Goal: Check status: Check status

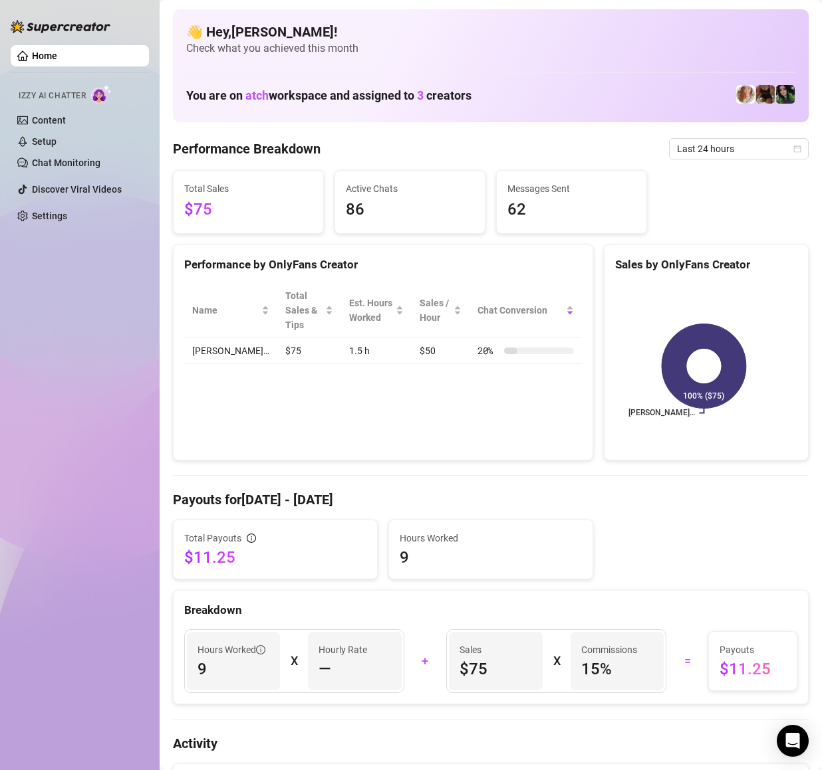
scroll to position [80, 0]
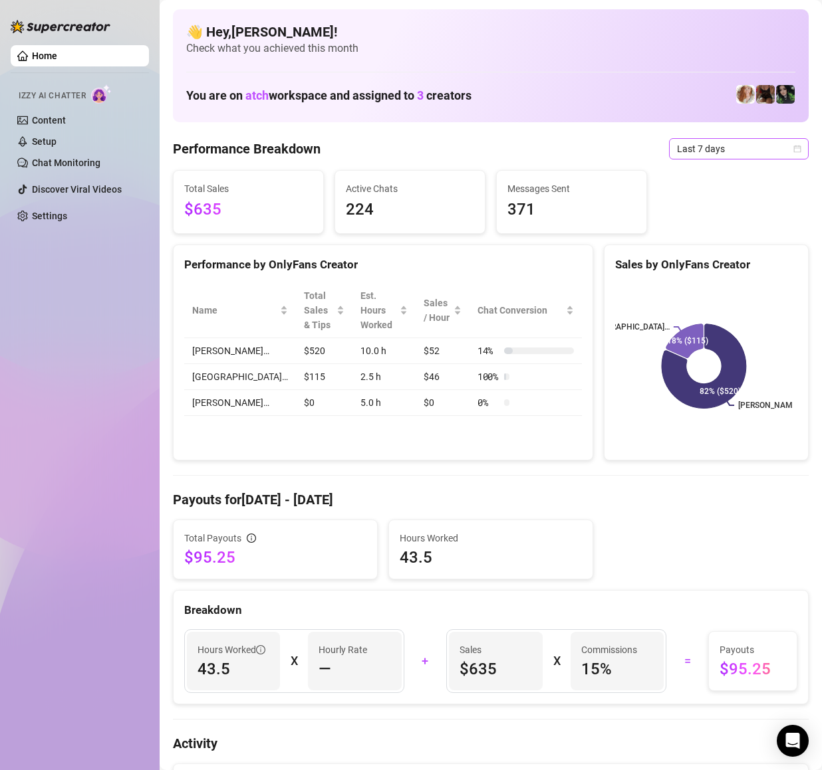
click at [710, 149] on span "Last 7 days" at bounding box center [739, 149] width 124 height 20
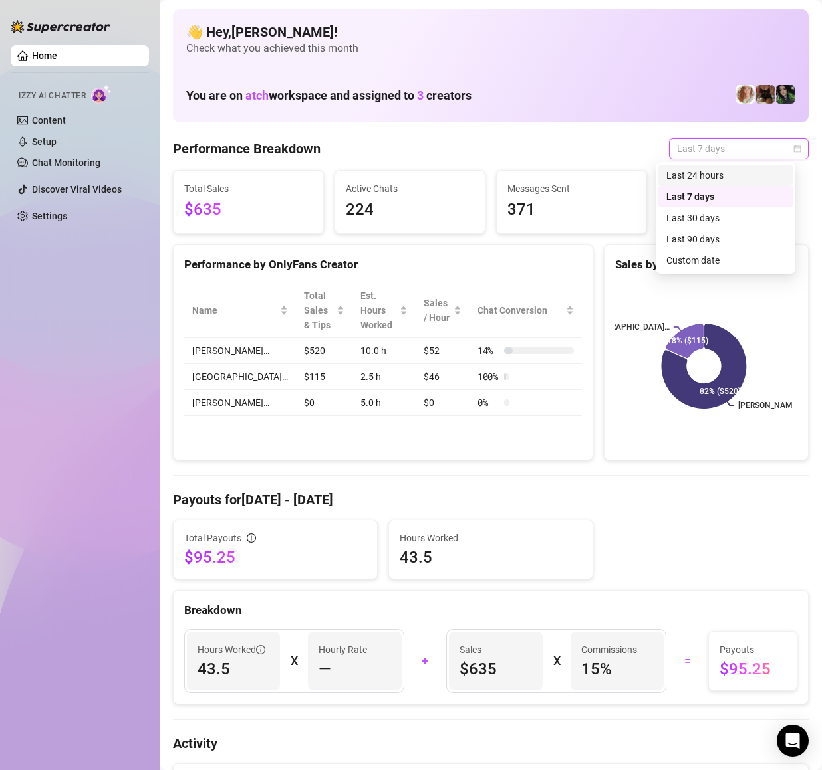
click at [718, 181] on div "Last 24 hours" at bounding box center [725, 175] width 118 height 15
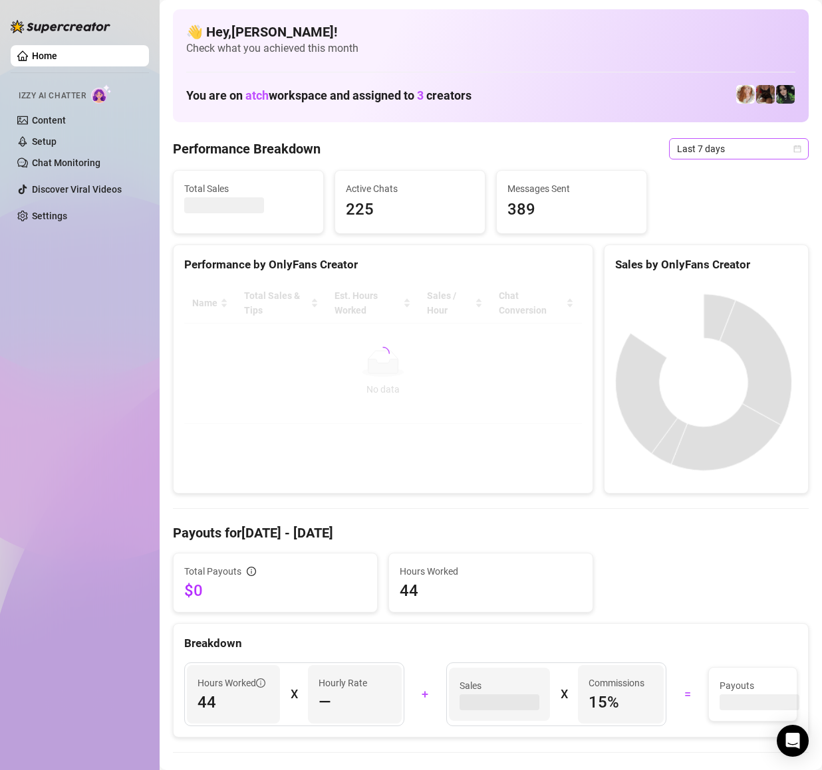
click at [687, 146] on span "Last 7 days" at bounding box center [739, 149] width 124 height 20
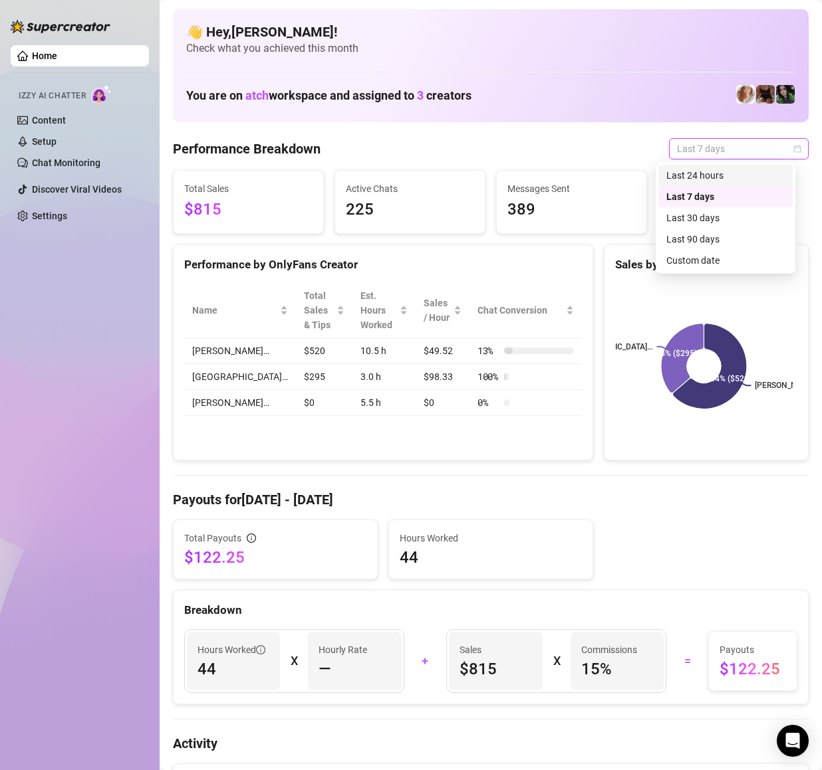
click at [710, 173] on div "Last 24 hours" at bounding box center [725, 175] width 118 height 15
